Goal: Task Accomplishment & Management: Manage account settings

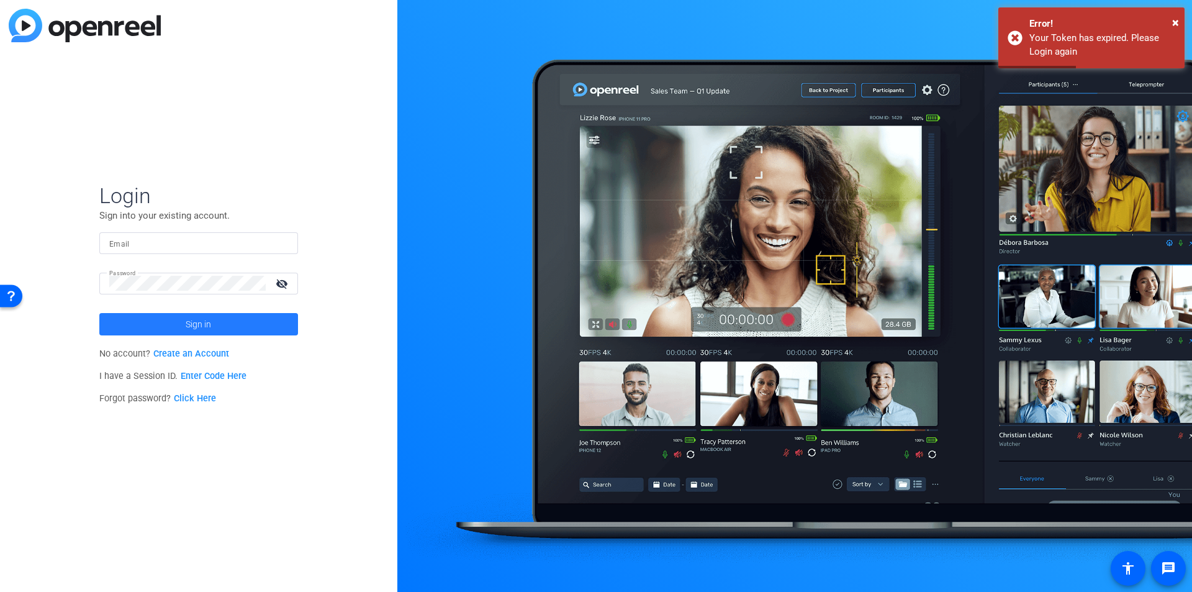
click at [177, 327] on span at bounding box center [198, 324] width 199 height 30
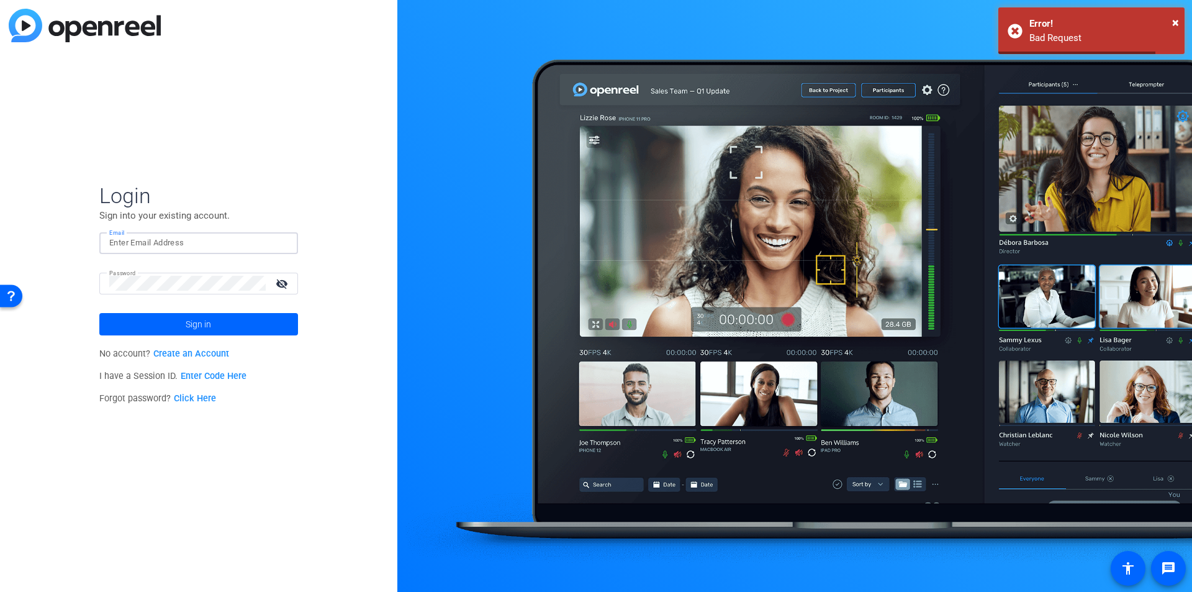
click at [199, 244] on input "Email" at bounding box center [198, 242] width 179 height 15
type input "m"
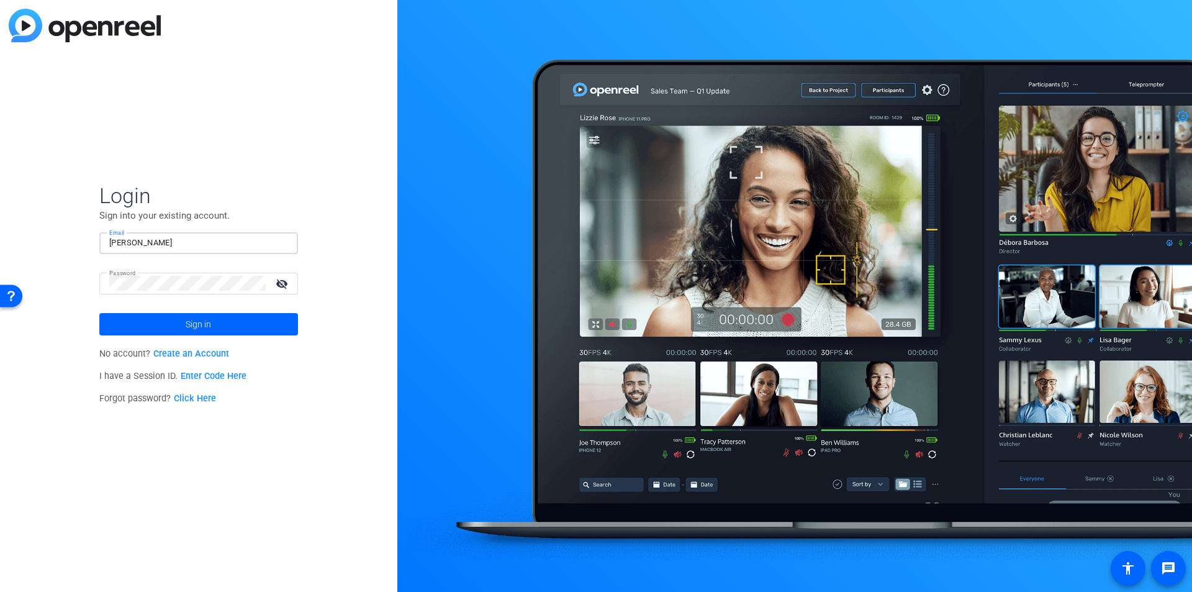
type input "[PERSON_NAME][EMAIL_ADDRESS][DOMAIN_NAME]"
click at [201, 331] on span "Sign in" at bounding box center [198, 324] width 25 height 31
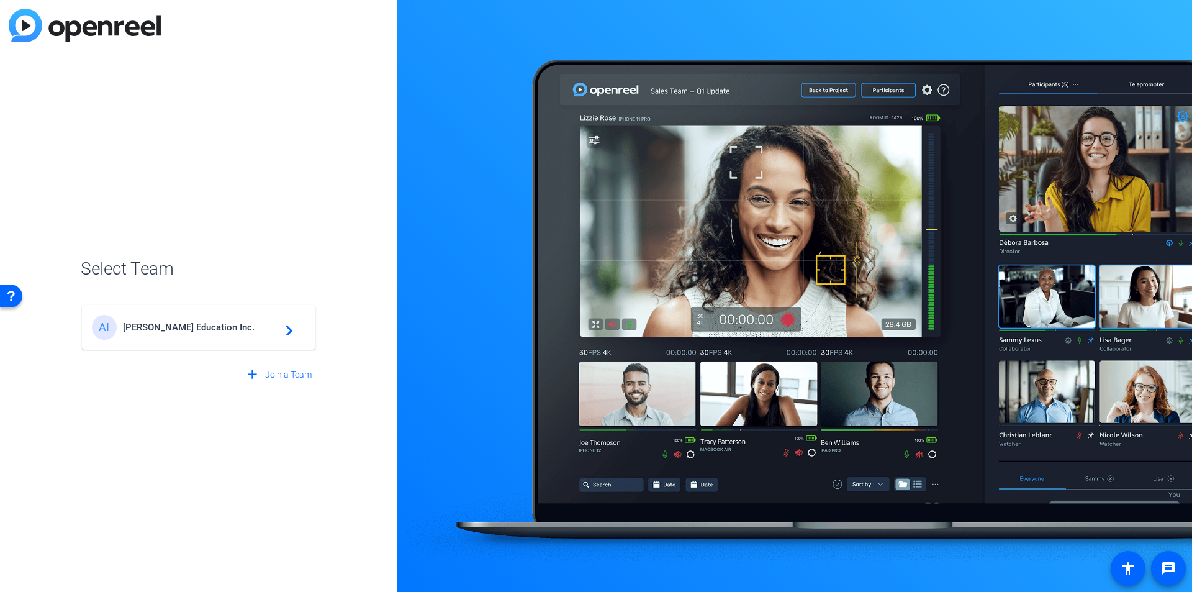
click at [207, 322] on span "[PERSON_NAME] Education Inc." at bounding box center [200, 327] width 155 height 11
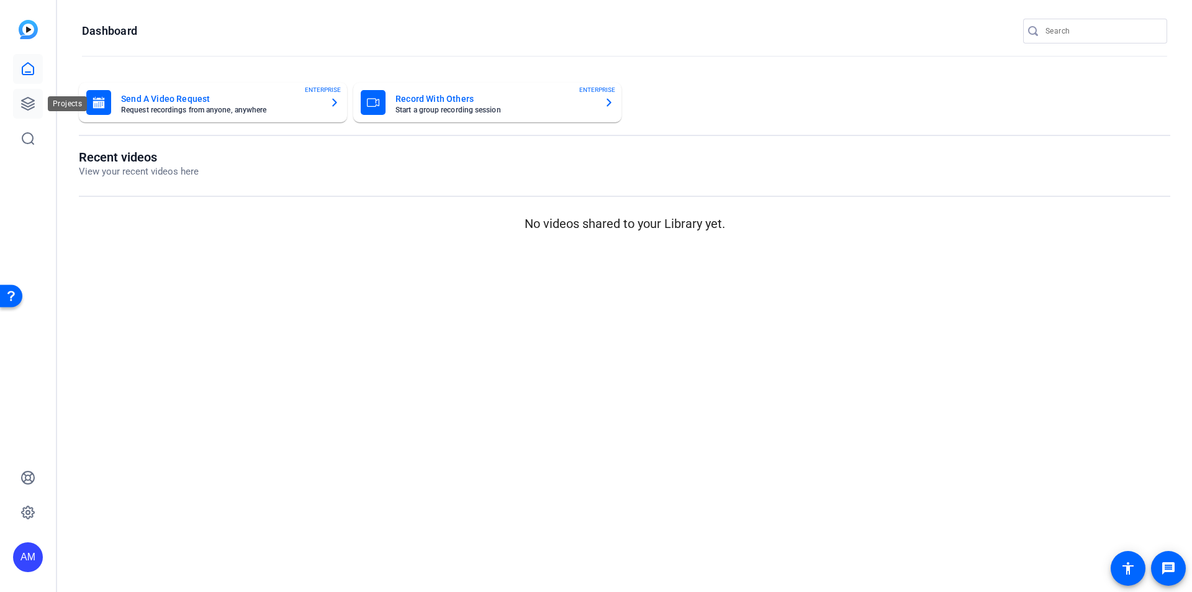
click at [30, 97] on icon at bounding box center [27, 103] width 15 height 15
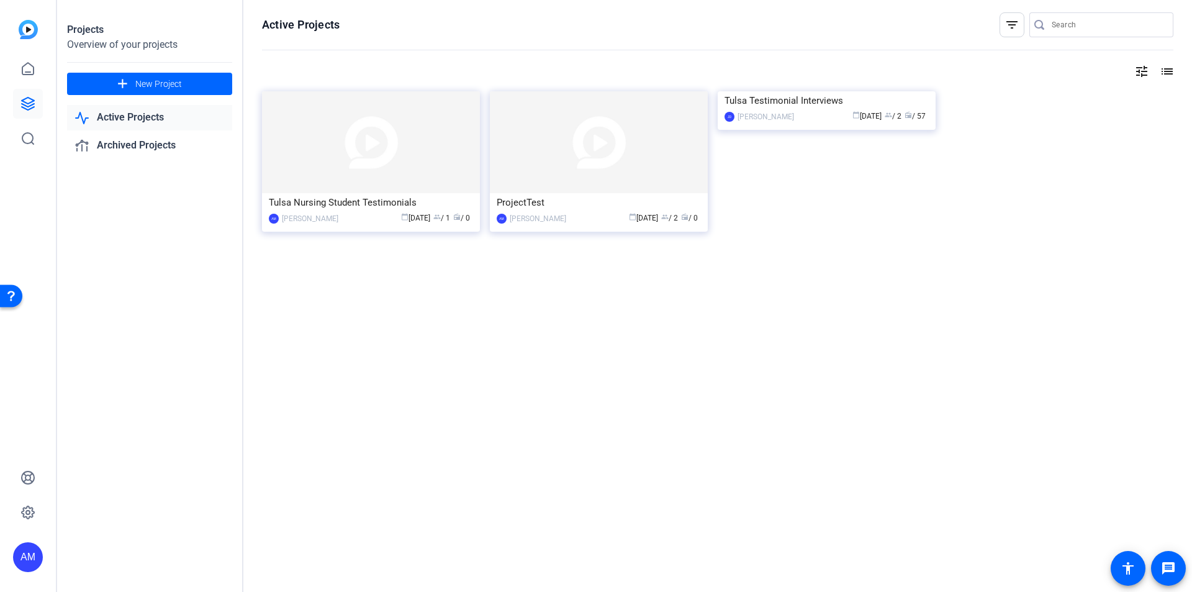
click at [338, 219] on div "AM [PERSON_NAME] calendar_today [DATE] group / 1 radio / 0" at bounding box center [371, 218] width 204 height 13
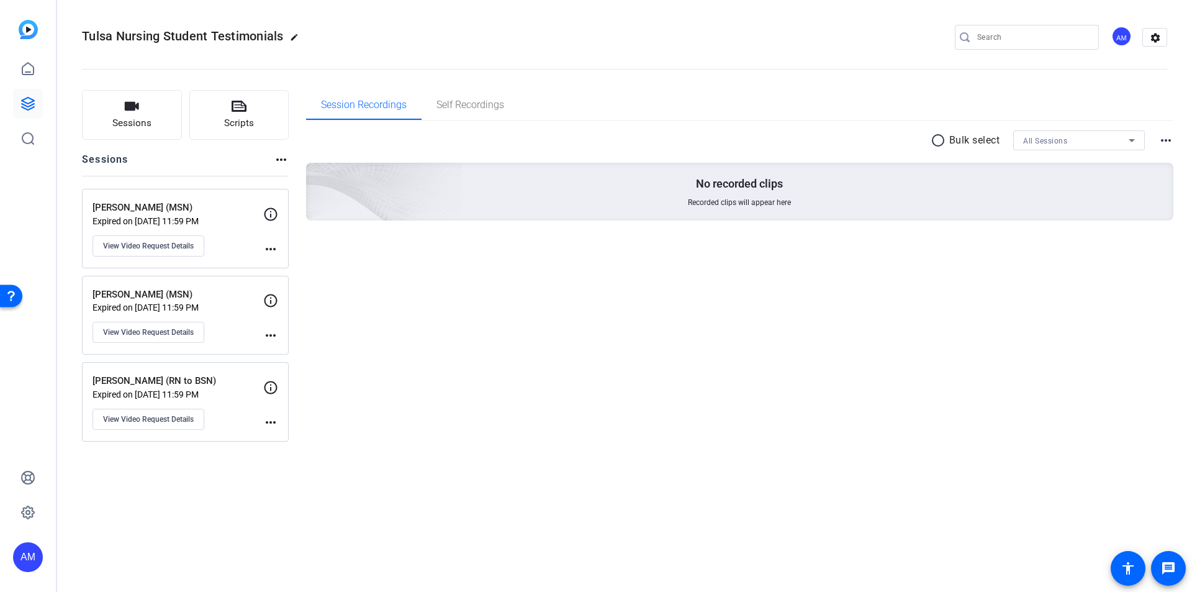
click at [271, 243] on mat-icon "more_horiz" at bounding box center [270, 249] width 15 height 15
click at [224, 214] on div at bounding box center [596, 296] width 1192 height 592
click at [159, 244] on span "View Video Request Details" at bounding box center [148, 246] width 91 height 10
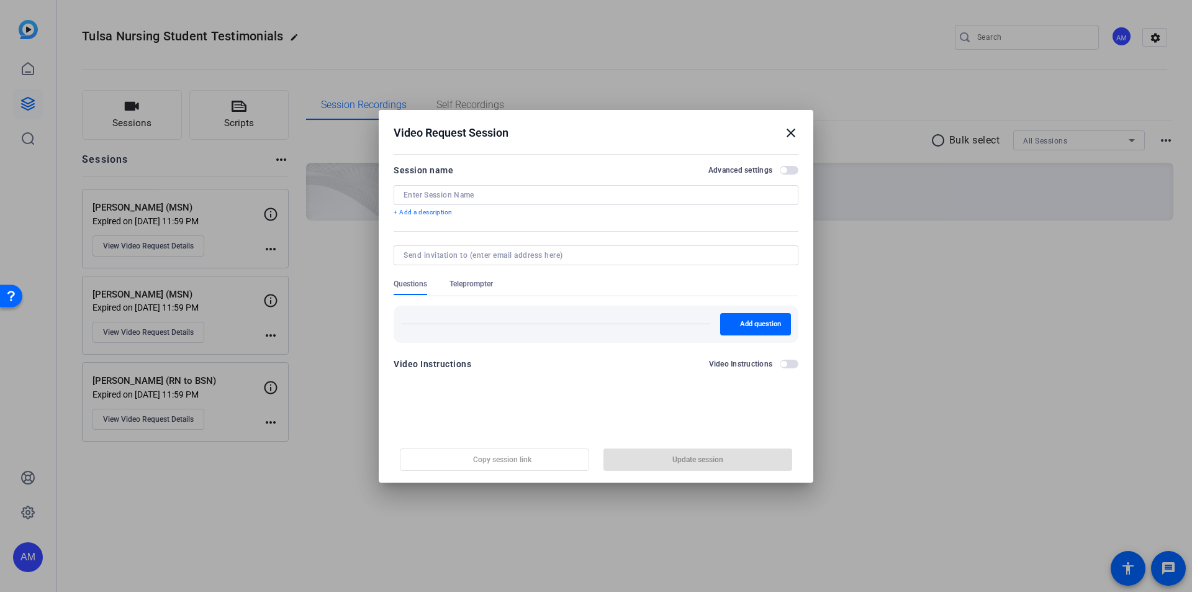
type input "[PERSON_NAME] (MSN)"
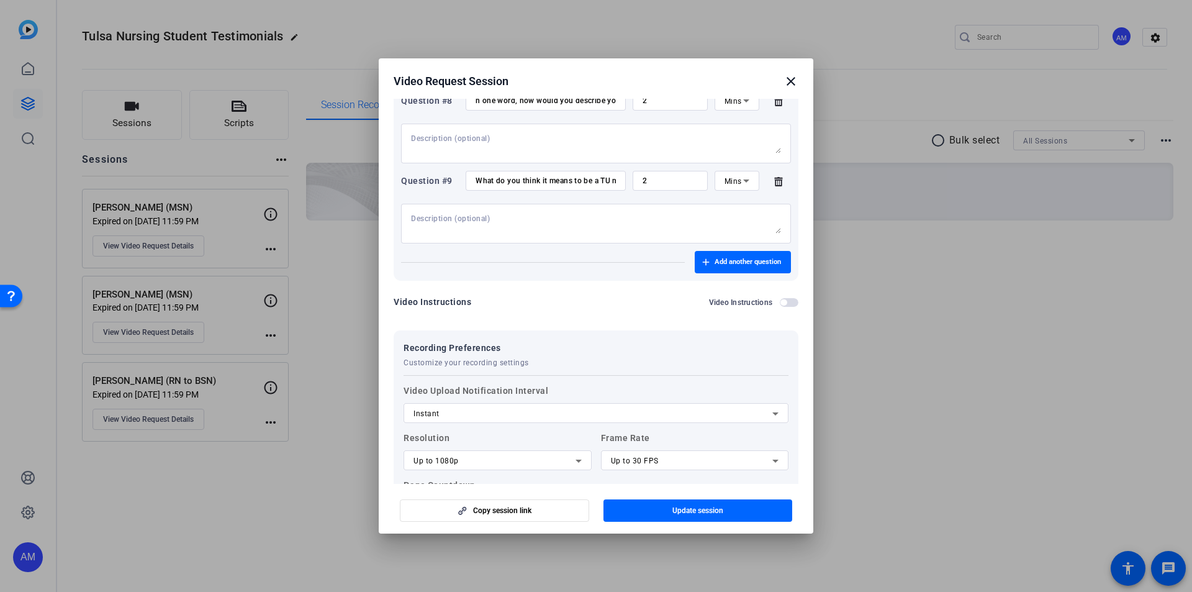
scroll to position [976, 0]
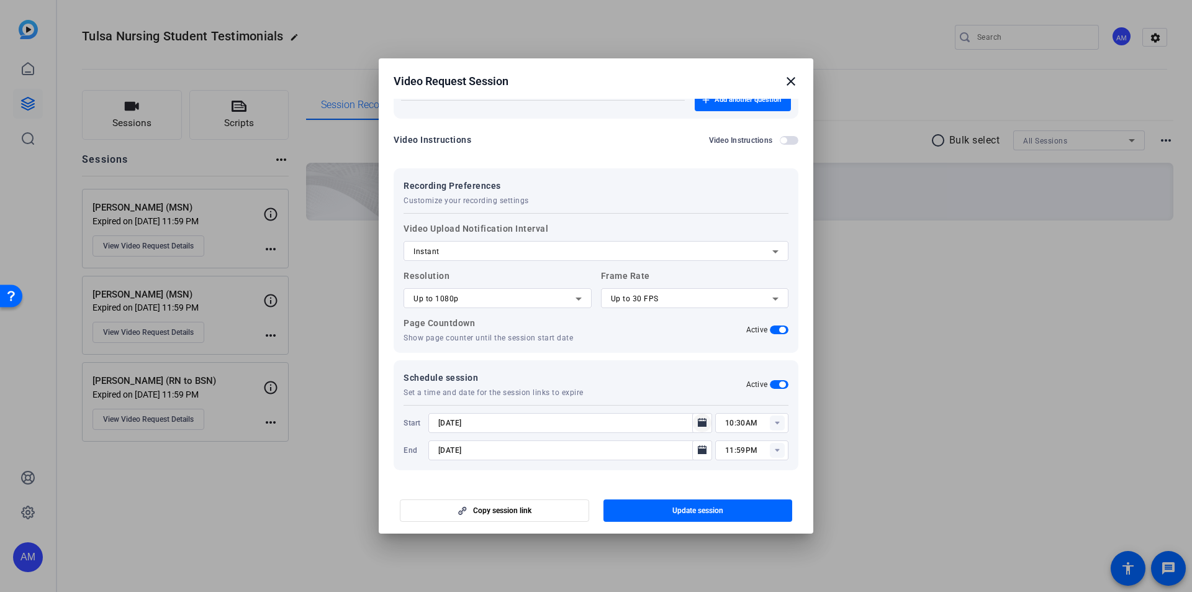
click at [702, 422] on mat-icon "Open calendar" at bounding box center [702, 422] width 15 height 15
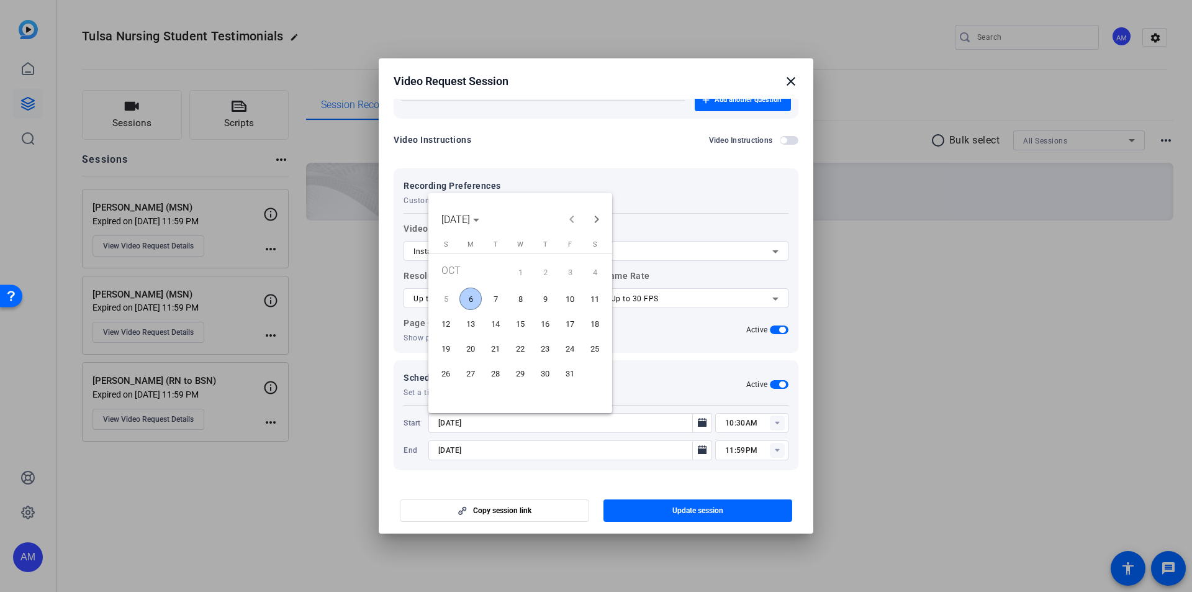
click at [474, 293] on span "6" at bounding box center [471, 299] width 22 height 22
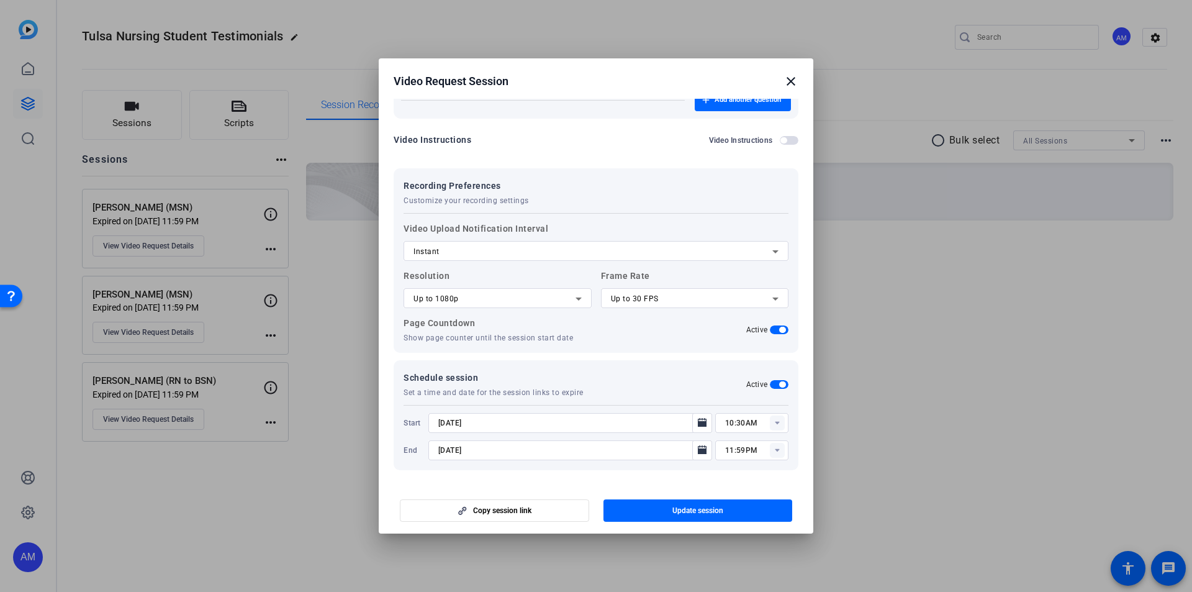
type input "[DATE]"
click at [698, 453] on icon "Open calendar" at bounding box center [702, 449] width 9 height 9
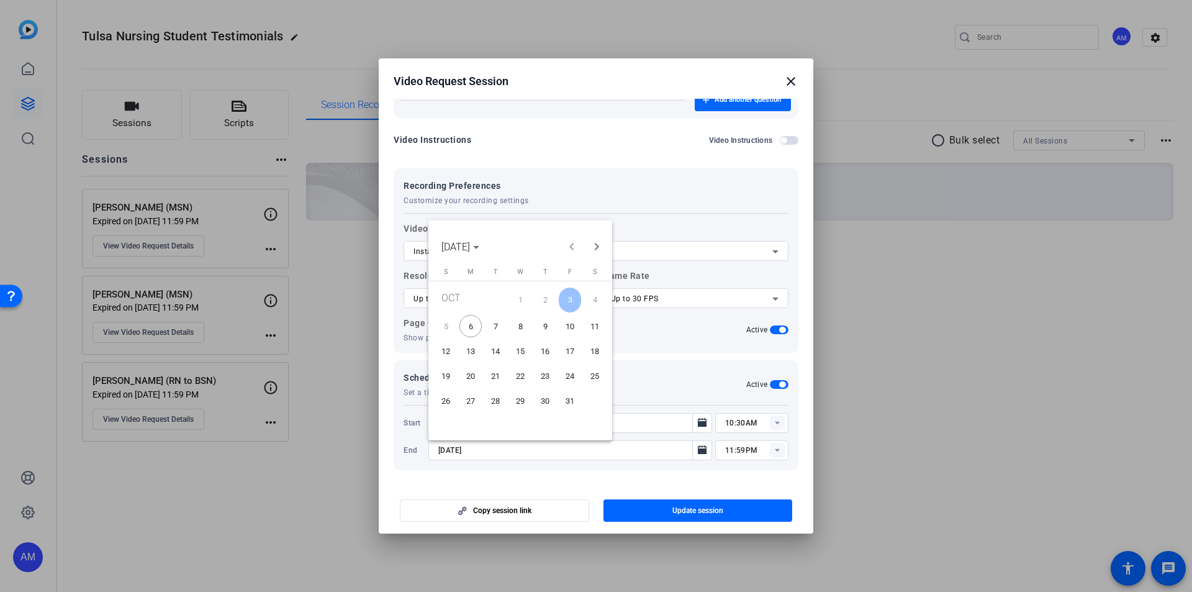
click at [577, 332] on span "10" at bounding box center [570, 326] width 22 height 22
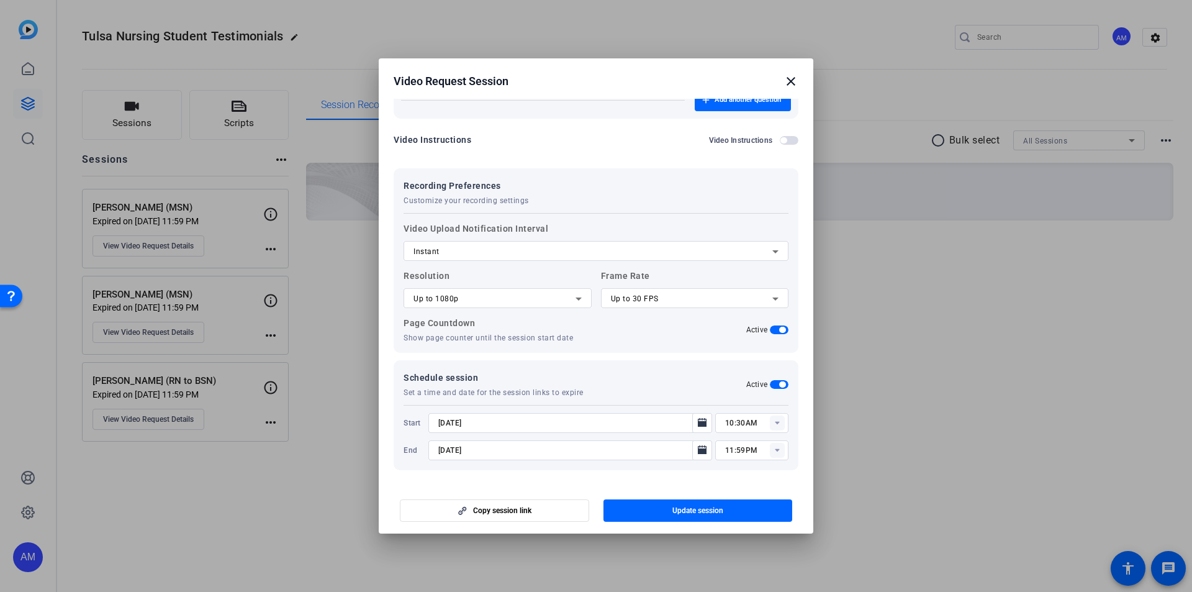
type input "[DATE]"
click at [770, 425] on rect at bounding box center [777, 422] width 15 height 15
click at [737, 345] on span "08:00AM" at bounding box center [735, 346] width 32 height 9
type input "08:00AM"
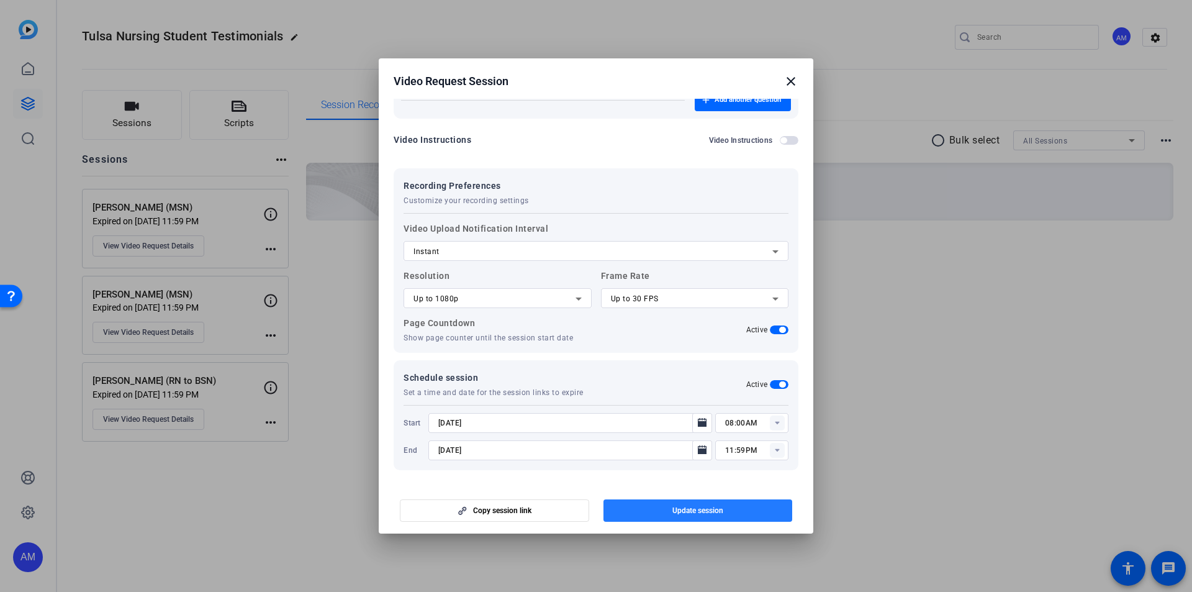
click at [711, 508] on span "Update session" at bounding box center [698, 511] width 51 height 10
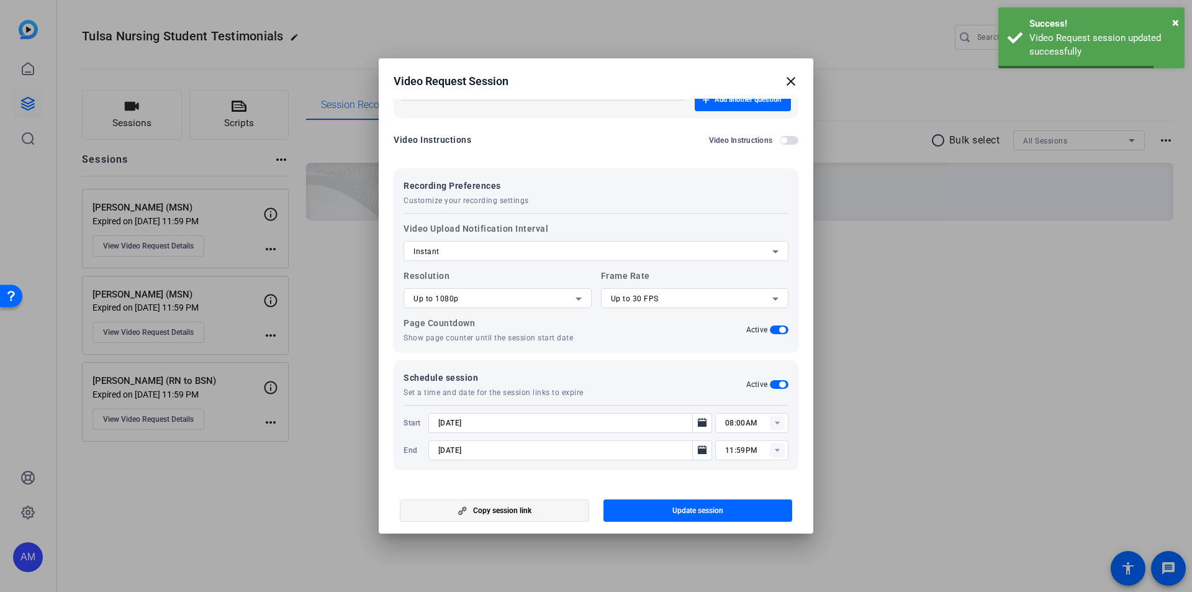
click at [511, 504] on span "button" at bounding box center [495, 511] width 188 height 30
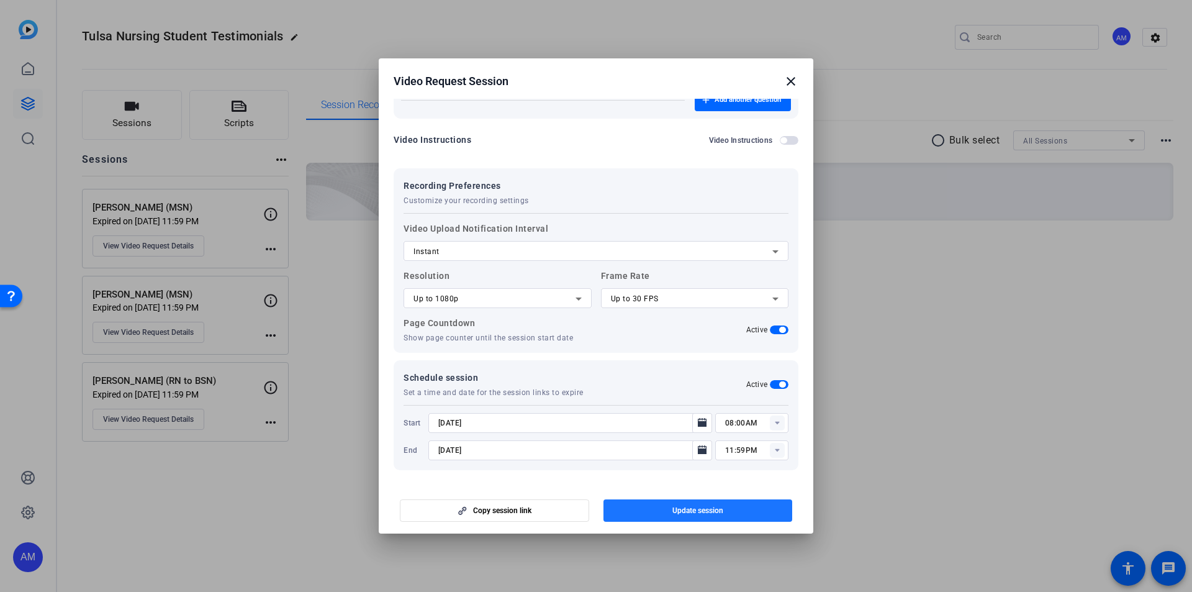
drag, startPoint x: 664, startPoint y: 504, endPoint x: 709, endPoint y: 455, distance: 66.8
click at [664, 503] on span "button" at bounding box center [698, 511] width 189 height 30
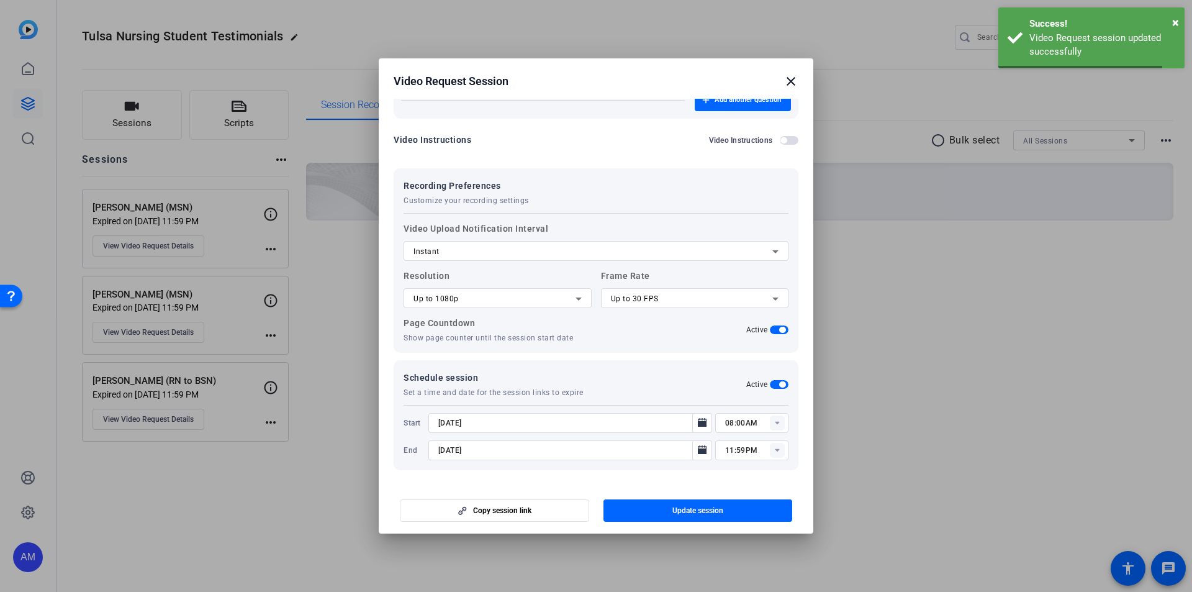
drag, startPoint x: 795, startPoint y: 85, endPoint x: 817, endPoint y: 91, distance: 22.6
click at [794, 84] on mat-icon "close" at bounding box center [791, 81] width 15 height 15
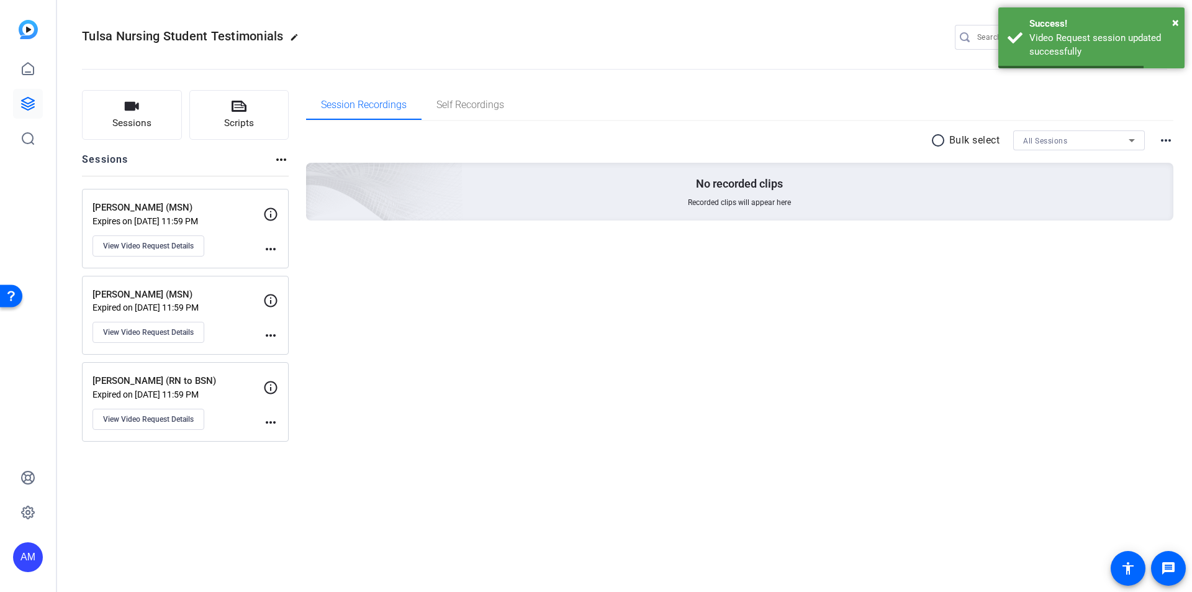
click at [863, 272] on div "Session Recordings Self Recordings radio_button_unchecked Bulk select All Sessi…" at bounding box center [740, 266] width 868 height 352
